Goal: Task Accomplishment & Management: Manage account settings

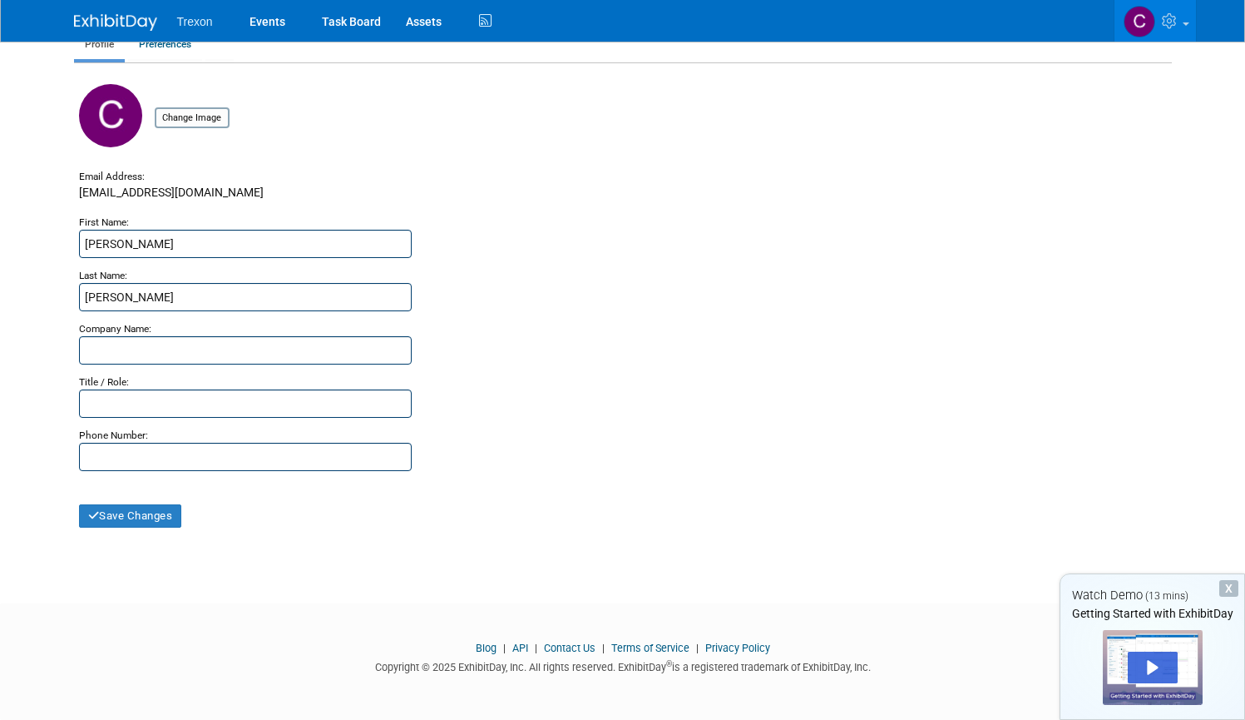
scroll to position [77, 0]
drag, startPoint x: 82, startPoint y: 197, endPoint x: 222, endPoint y: 199, distance: 140.6
click at [222, 199] on div "clinton@trexon.com" at bounding box center [623, 199] width 1088 height 29
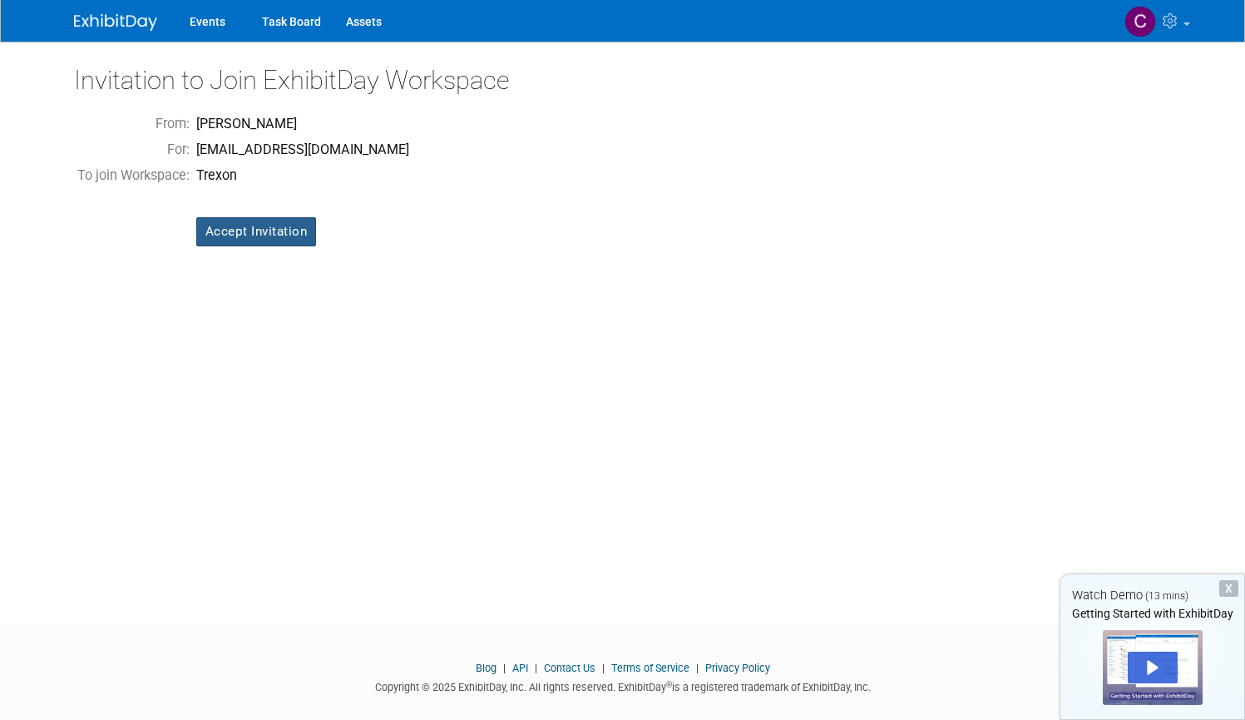
click at [279, 228] on input "Accept Invitation" at bounding box center [256, 231] width 121 height 29
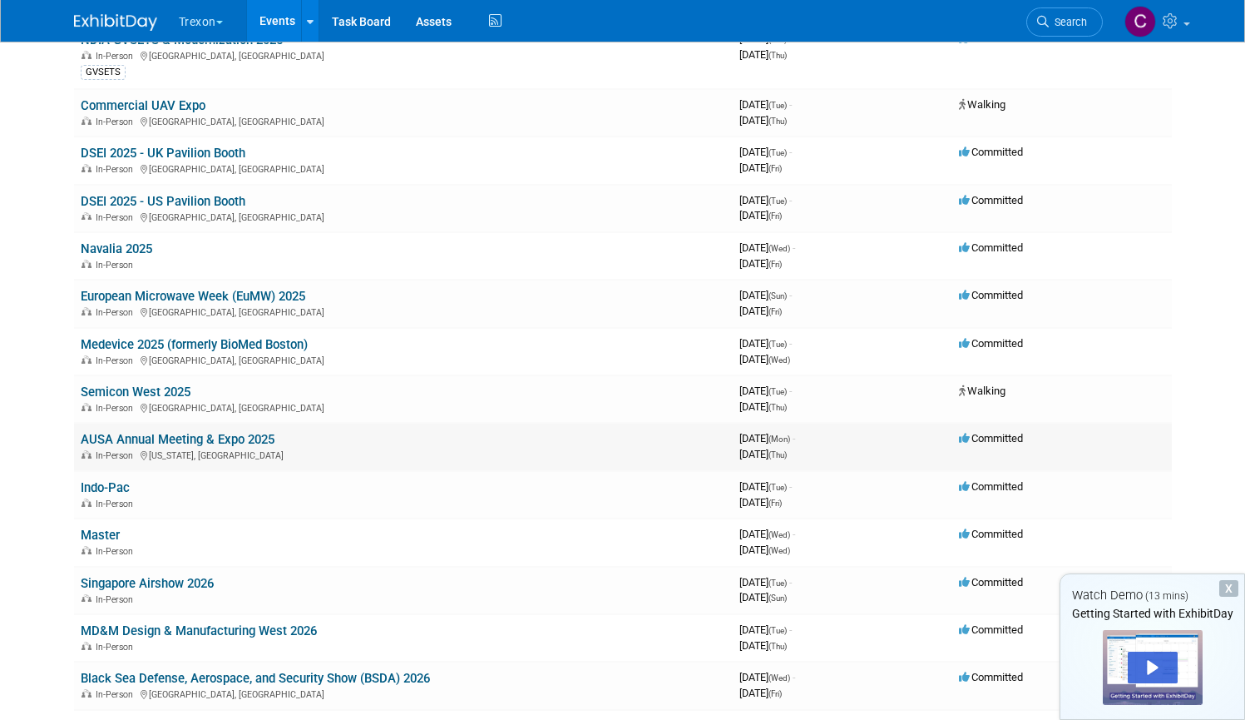
scroll to position [209, 0]
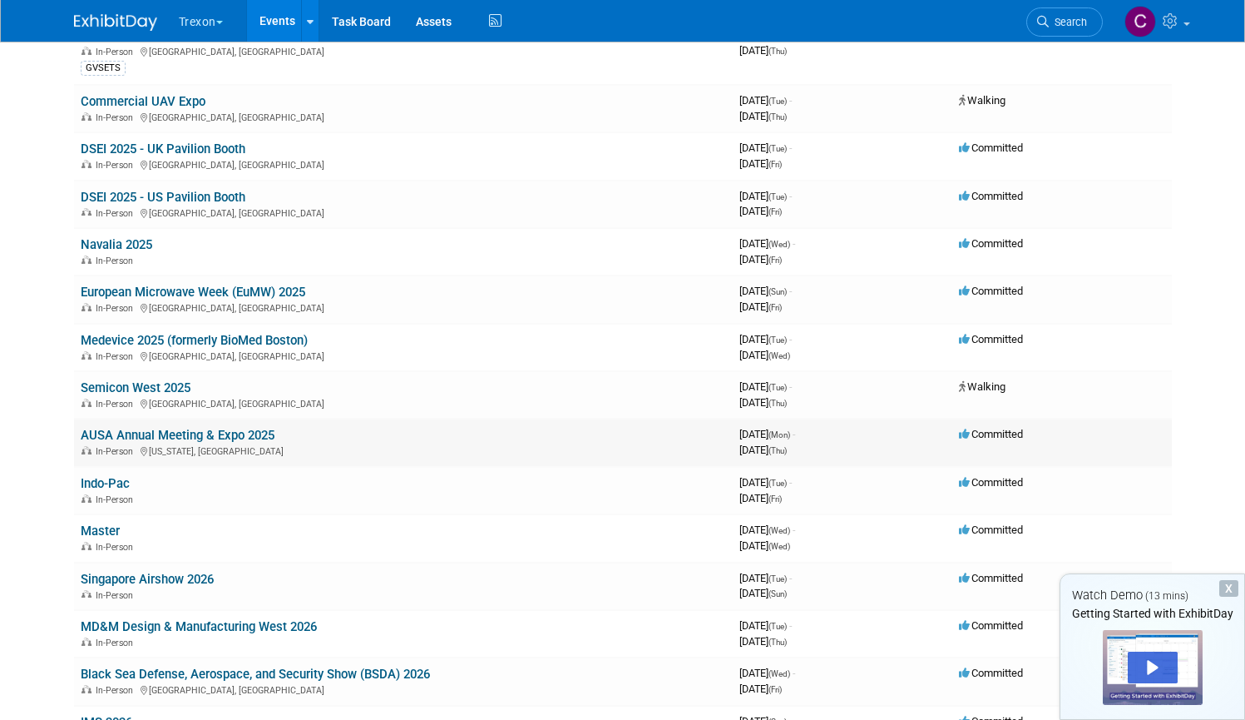
click at [247, 428] on link "AUSA Annual Meeting & Expo 2025" at bounding box center [178, 435] width 194 height 15
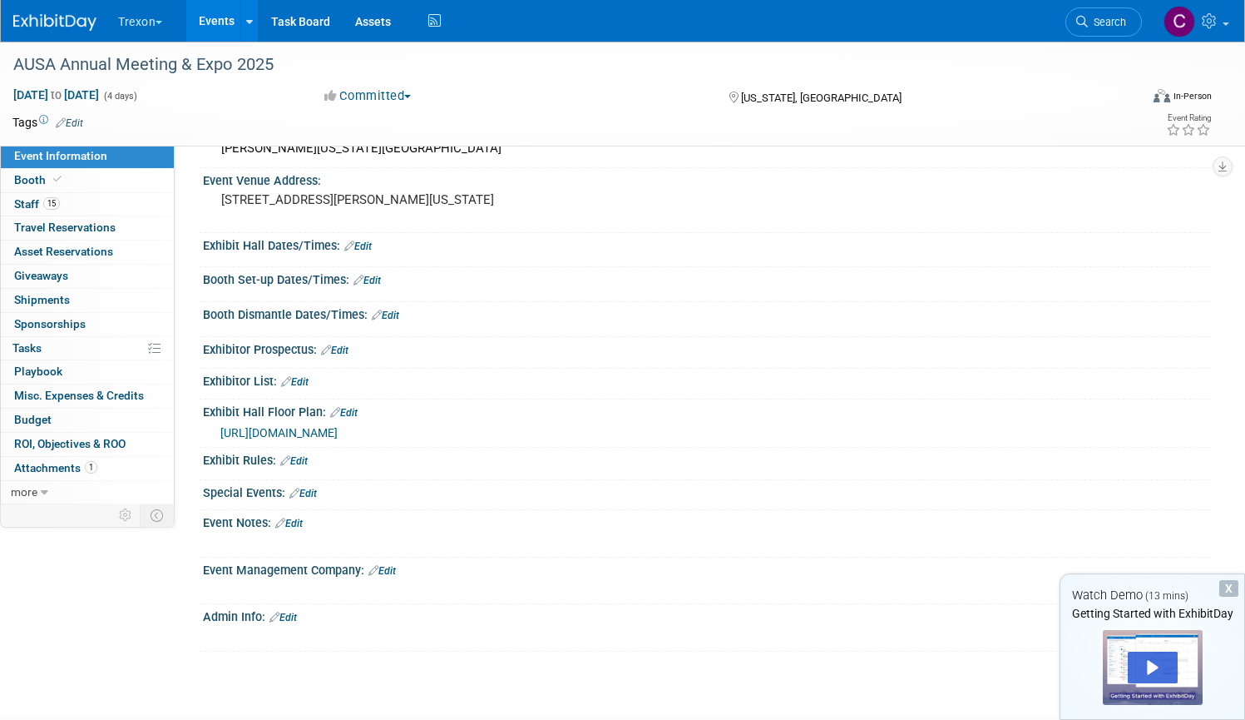
scroll to position [92, 0]
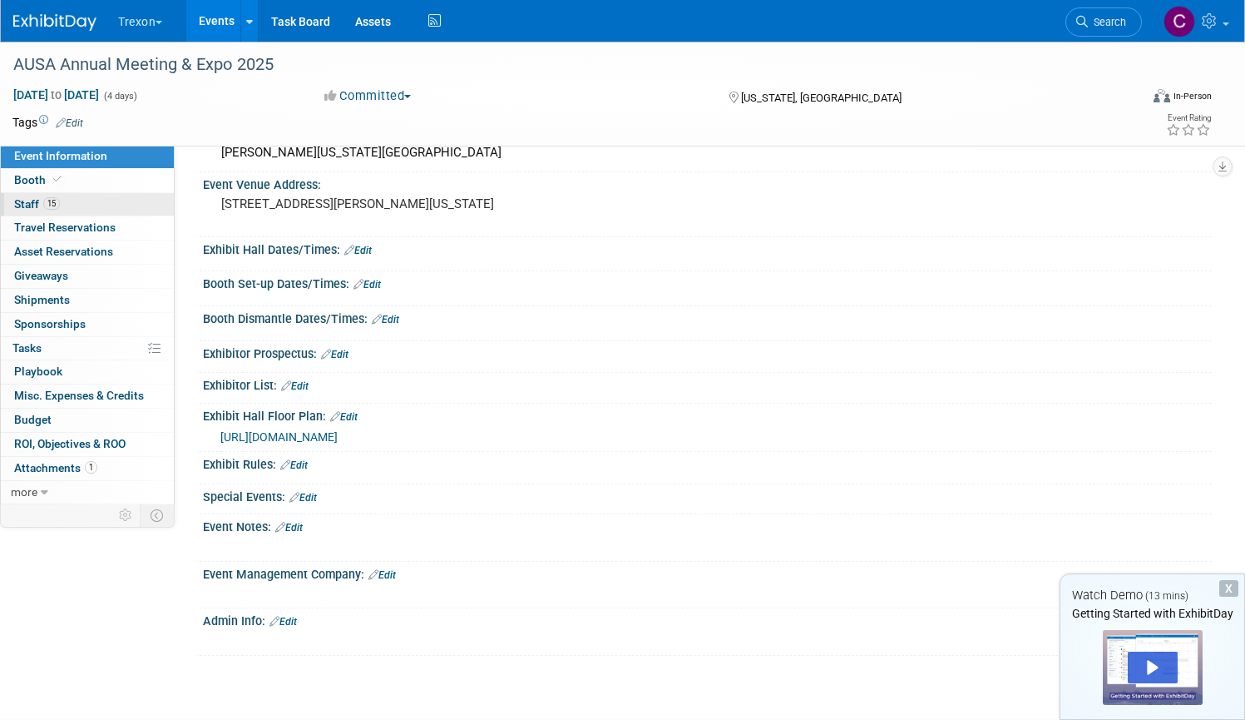
click at [27, 194] on link "15 Staff 15" at bounding box center [87, 204] width 173 height 23
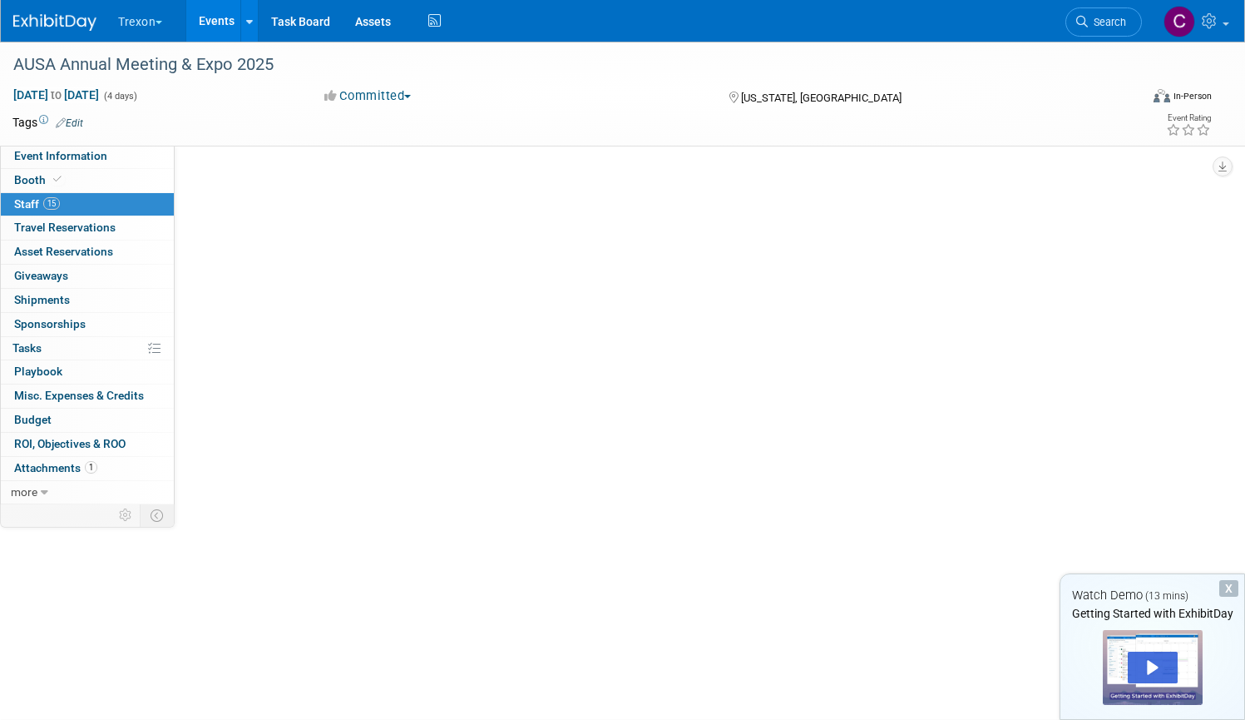
scroll to position [0, 0]
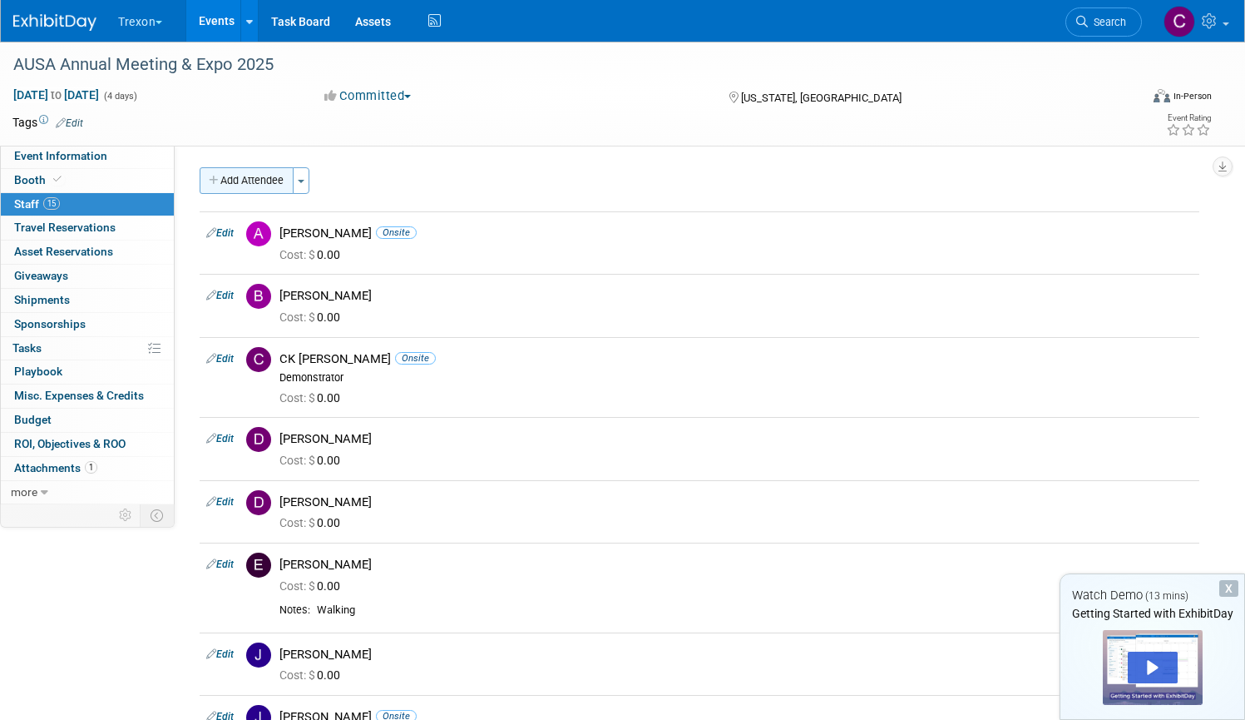
click at [239, 185] on button "Add Attendee" at bounding box center [247, 180] width 94 height 27
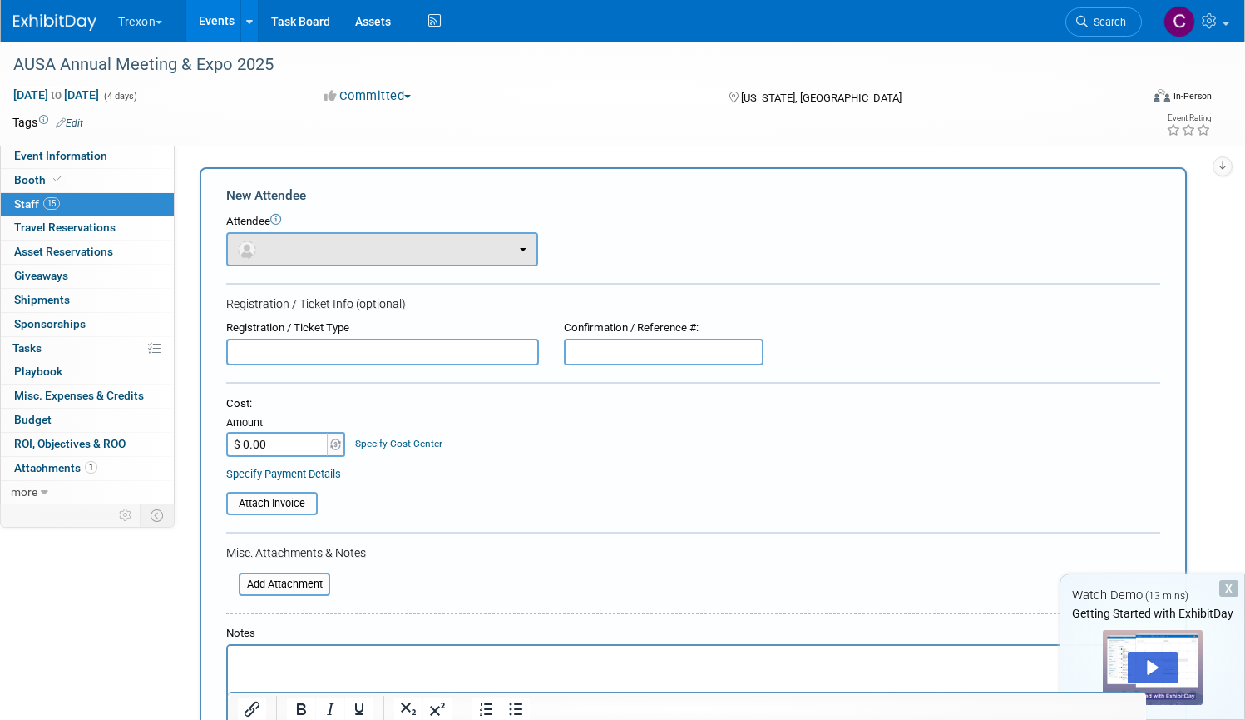
click at [429, 243] on button "button" at bounding box center [382, 249] width 312 height 34
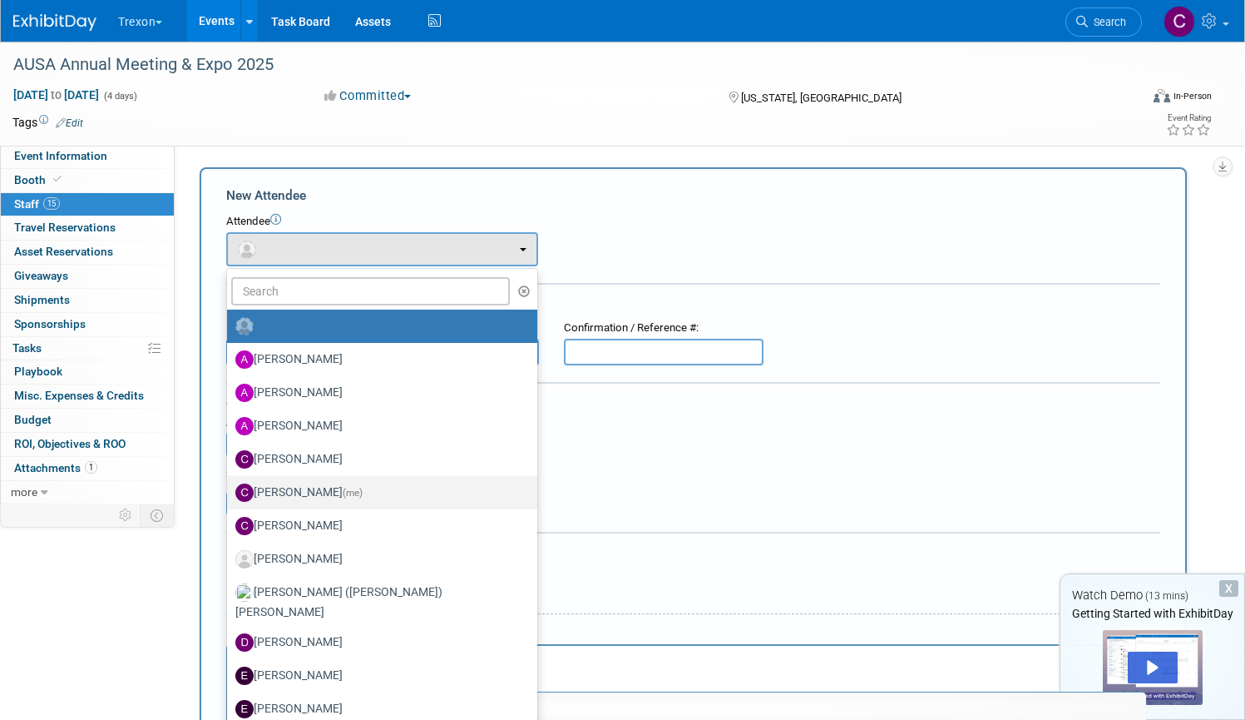
click at [364, 490] on label "[PERSON_NAME] (me)" at bounding box center [377, 492] width 285 height 27
click at [230, 490] on input "[PERSON_NAME] (me)" at bounding box center [224, 490] width 11 height 11
select select "0634f3d1-4eab-4d9b-833b-13714c246a5e"
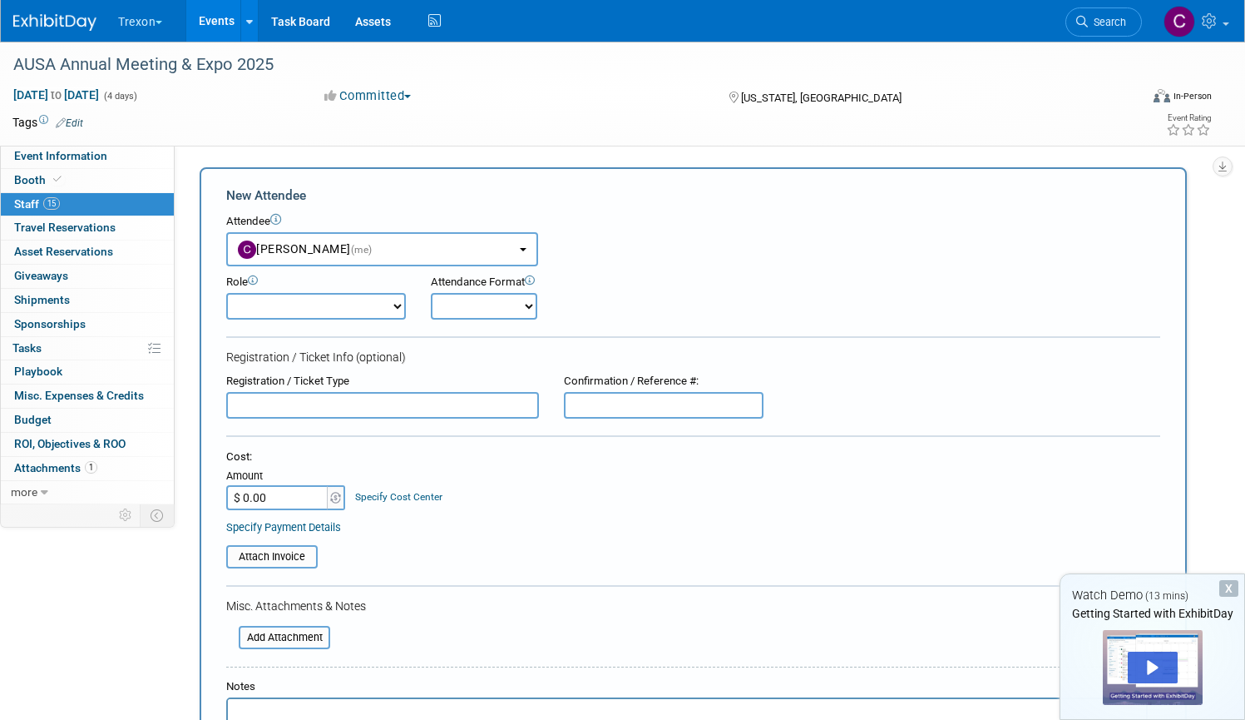
select select "9"
select select "1"
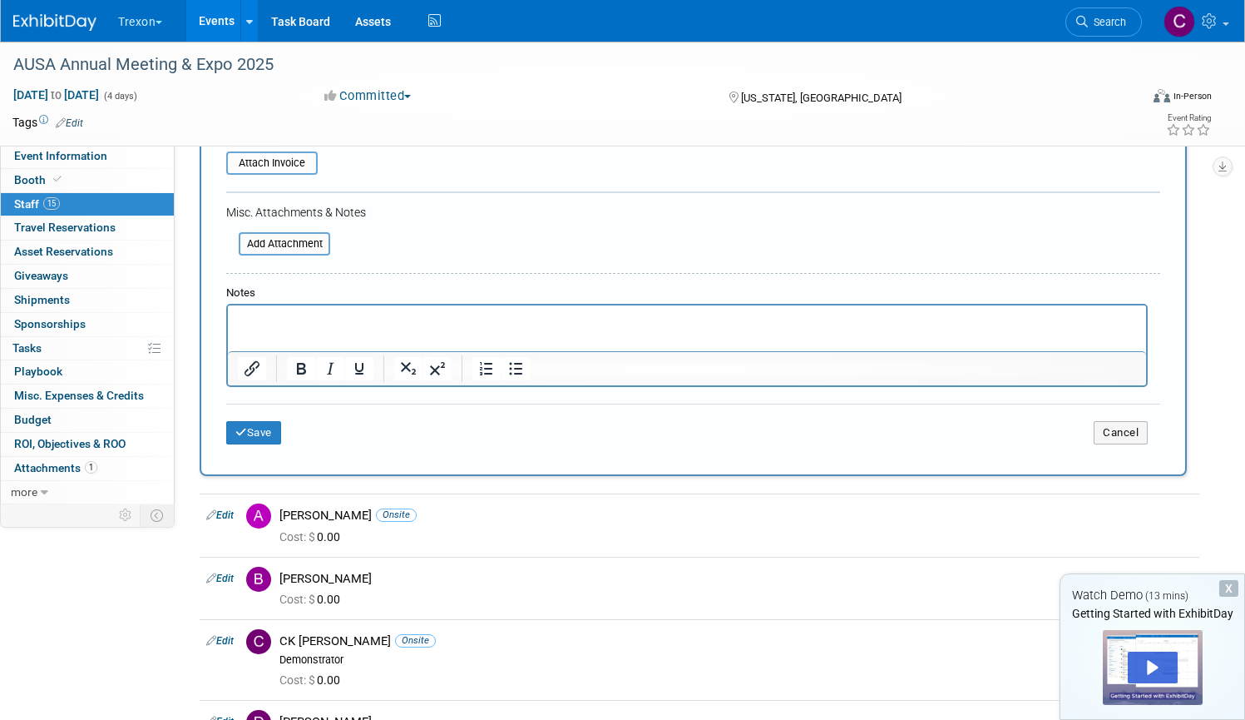
scroll to position [403, 1]
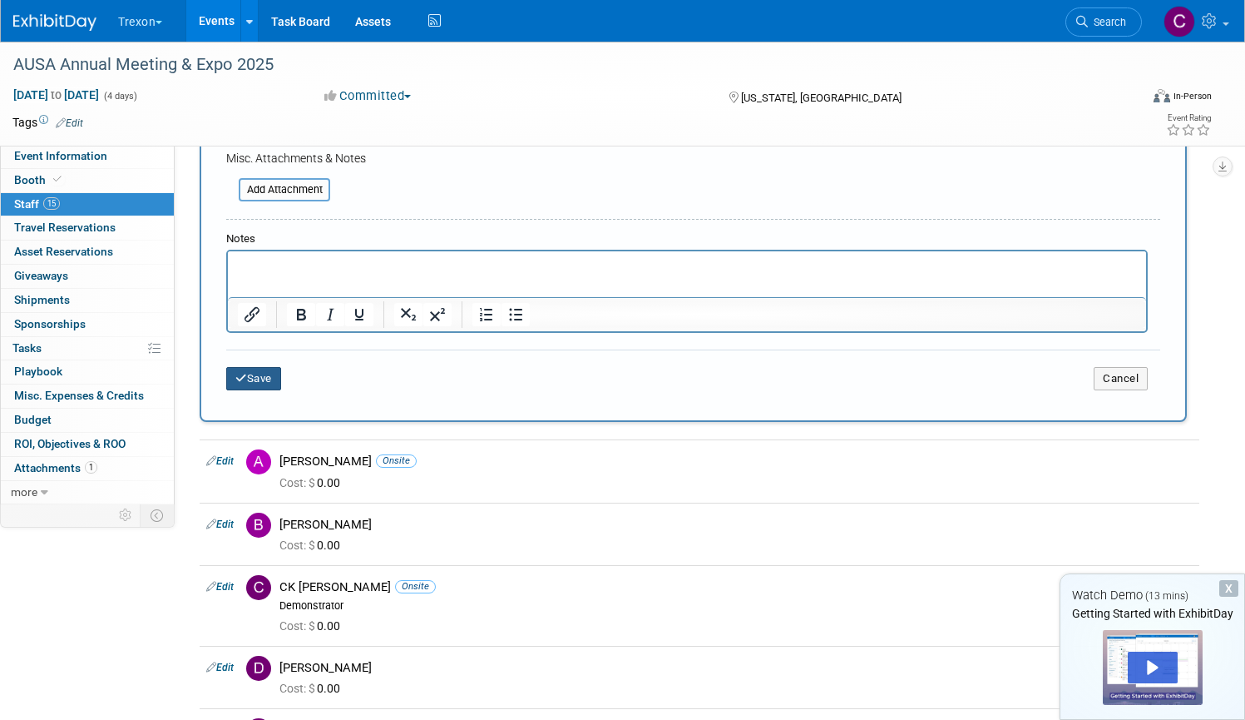
click at [262, 367] on button "Save" at bounding box center [253, 378] width 55 height 23
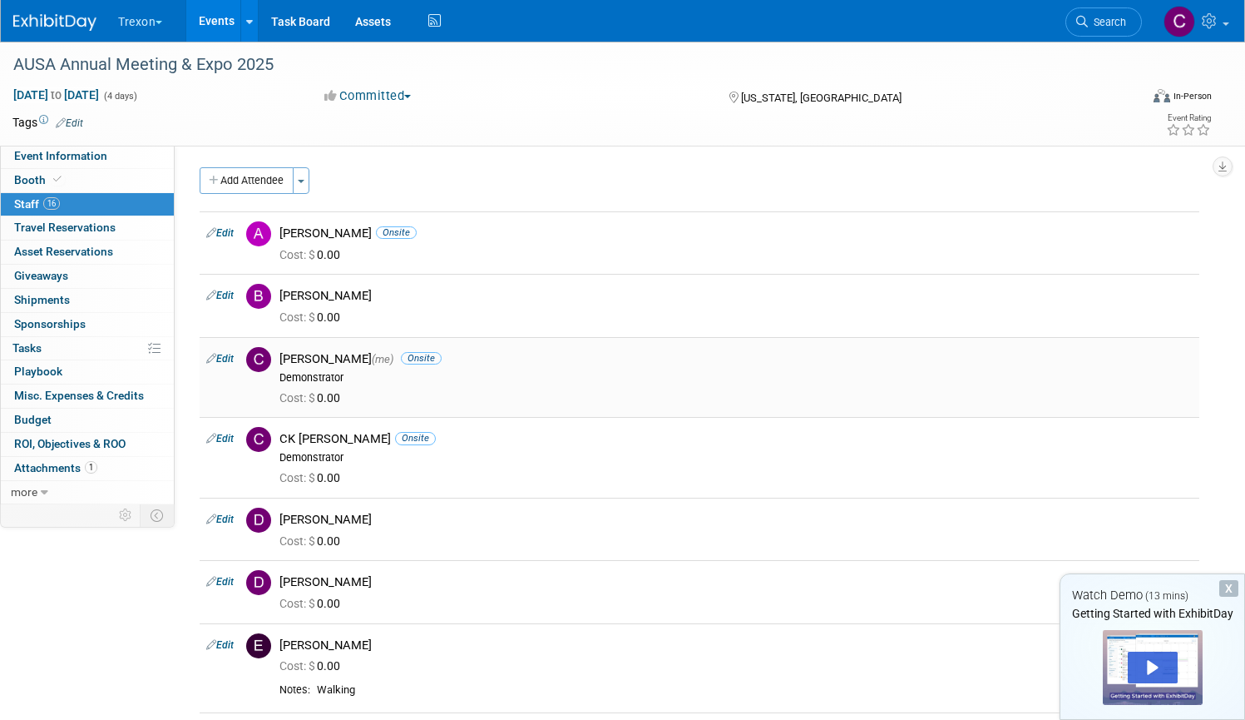
scroll to position [0, 0]
